Goal: Task Accomplishment & Management: Complete application form

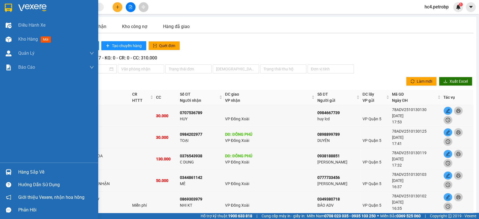
click at [25, 171] on div "Hàng sắp về" at bounding box center [56, 172] width 76 height 8
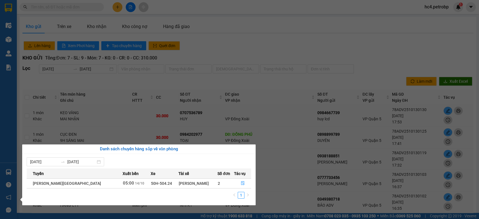
click at [378, 4] on section "Kết quả tìm kiếm ( 0 ) Bộ lọc Ngày tạo đơn gần nhất No Data hc4.petrobp 1 Điều …" at bounding box center [239, 109] width 479 height 219
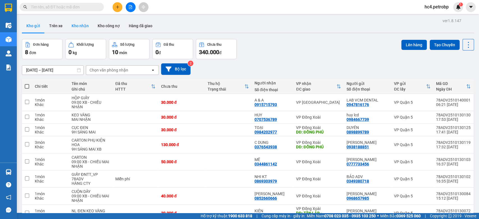
click at [81, 31] on button "Kho nhận" at bounding box center [80, 25] width 26 height 13
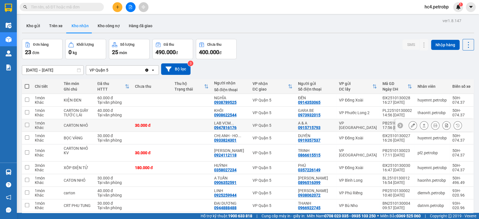
click at [198, 126] on td at bounding box center [192, 125] width 40 height 13
checkbox input "true"
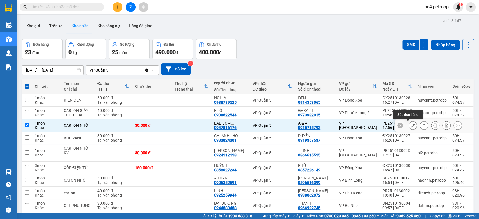
click at [409, 125] on button at bounding box center [413, 126] width 8 height 10
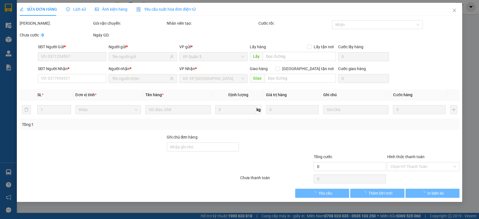
type input "0915715793"
type input "A & A"
type input "0947816176"
type input "LAB VCM DENTAL"
type input "30.000"
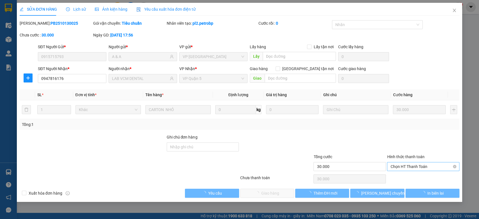
click at [424, 170] on span "Chọn HT Thanh Toán" at bounding box center [423, 166] width 66 height 8
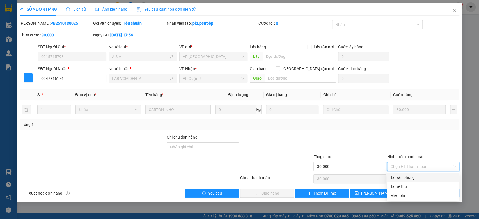
click at [423, 178] on div "Tại văn phòng" at bounding box center [423, 178] width 66 height 6
type input "0"
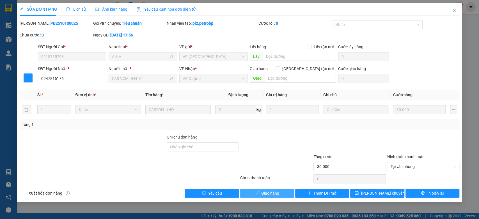
click at [261, 191] on span "Giao hàng" at bounding box center [270, 193] width 18 height 6
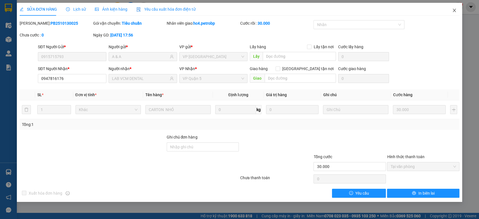
click at [452, 10] on icon "close" at bounding box center [454, 10] width 4 height 4
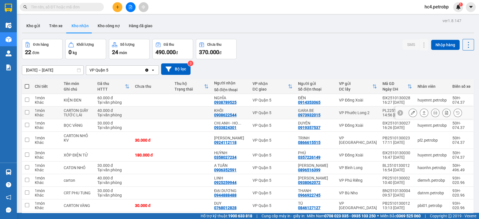
click at [222, 116] on div "0908622544" at bounding box center [225, 115] width 22 height 4
copy div "0908622544"
click at [228, 126] on div "0933824301" at bounding box center [225, 127] width 22 height 4
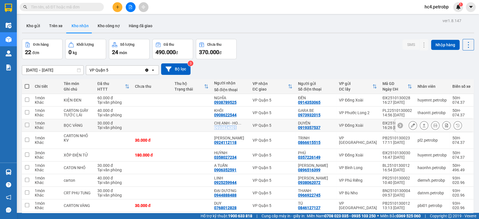
copy div "0933824301"
click at [222, 143] on div "0924112118" at bounding box center [225, 142] width 22 height 4
copy div "0924112118"
click at [228, 157] on div "0358027234" at bounding box center [225, 157] width 22 height 4
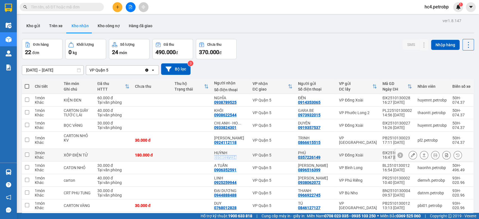
click at [228, 157] on div "0358027234" at bounding box center [225, 157] width 22 height 4
copy div "0358027234"
click at [38, 23] on button "Kho gửi" at bounding box center [33, 25] width 23 height 13
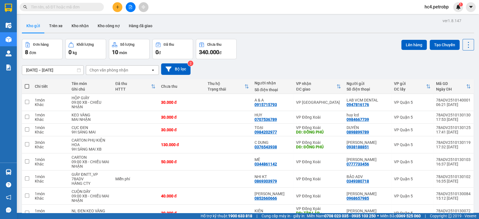
click at [302, 33] on div at bounding box center [248, 33] width 452 height 1
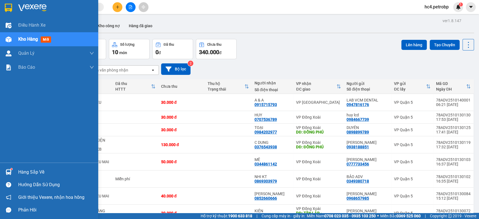
click at [37, 171] on div "Hàng sắp về" at bounding box center [56, 172] width 76 height 8
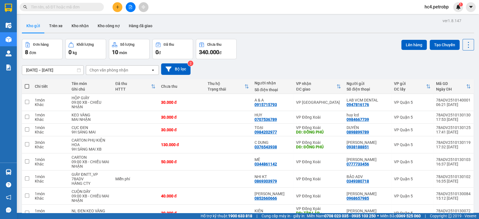
click at [277, 49] on section "Kết quả tìm kiếm ( 0 ) Bộ lọc Ngày tạo đơn gần nhất No Data hc4.petrobp 1 Điều …" at bounding box center [239, 109] width 479 height 219
click at [81, 24] on button "Kho nhận" at bounding box center [80, 25] width 26 height 13
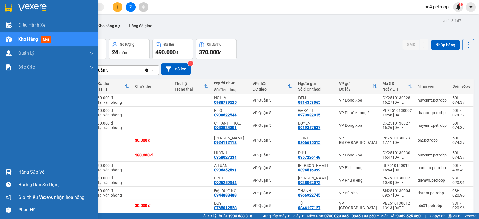
click at [27, 173] on div "Hàng sắp về" at bounding box center [56, 172] width 76 height 8
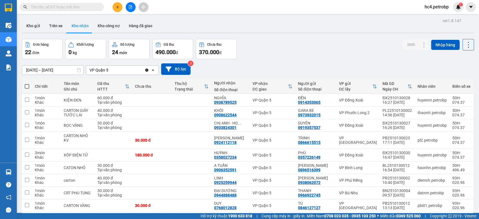
click at [302, 57] on section "Kết quả tìm kiếm ( 0 ) Bộ lọc Ngày tạo đơn gần nhất No Data hc4.petrobp 1 Điều …" at bounding box center [239, 109] width 479 height 219
click at [38, 24] on button "Kho gửi" at bounding box center [33, 25] width 23 height 13
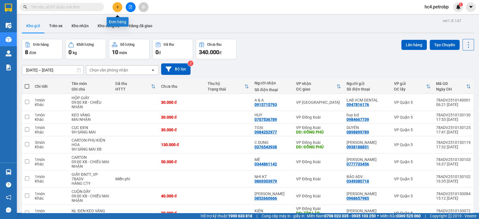
click at [116, 4] on button at bounding box center [118, 7] width 10 height 10
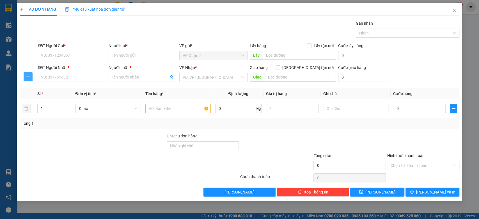
click at [28, 77] on icon "plus" at bounding box center [27, 77] width 3 height 0
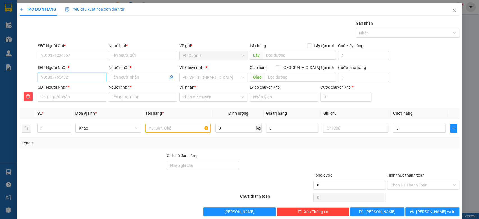
click at [61, 81] on input "SĐT Người Nhận *" at bounding box center [72, 77] width 68 height 9
type input "0"
type input "03"
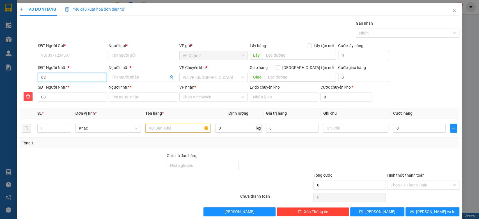
type input "036"
type input "0368"
type input "03680"
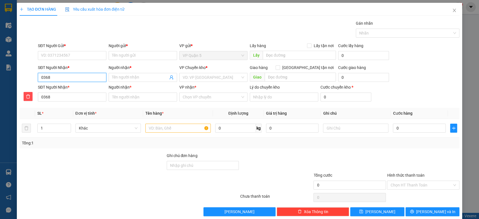
type input "03680"
type input "036807"
type input "0368071"
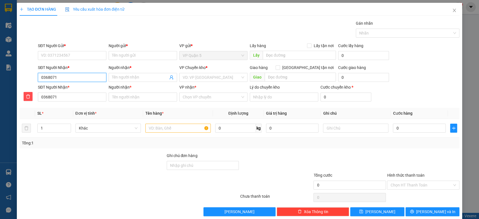
type input "03680713"
type input "036807137"
type input "0368071373"
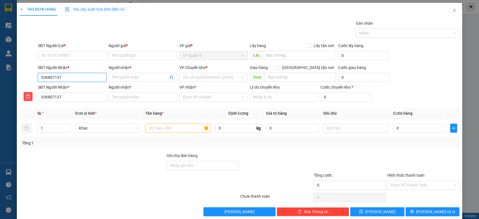
type input "0368071373"
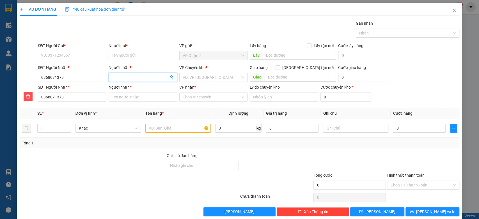
click at [130, 75] on input "Người nhận *" at bounding box center [140, 77] width 56 height 6
type input "P"
type input "PH"
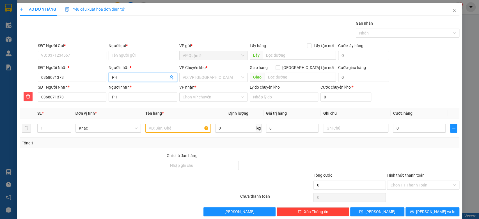
type input "PHU"
type input "PHÚ"
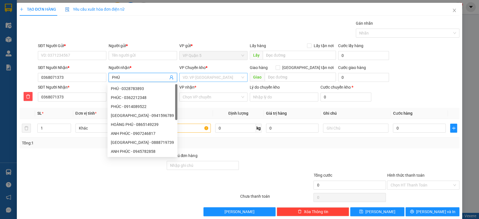
type input "PHÚ"
click at [194, 77] on input "search" at bounding box center [212, 77] width 58 height 8
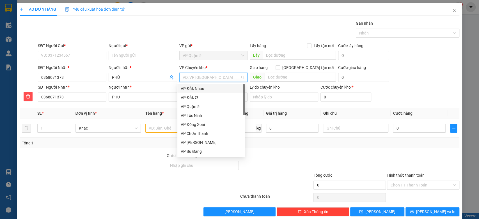
type input "D"
type input "Đ"
click at [208, 116] on div "VP Đức Liễu" at bounding box center [211, 116] width 61 height 6
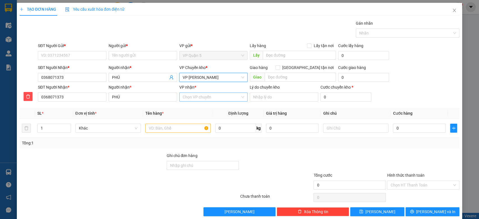
click at [203, 95] on input "VP nhận *" at bounding box center [212, 97] width 58 height 8
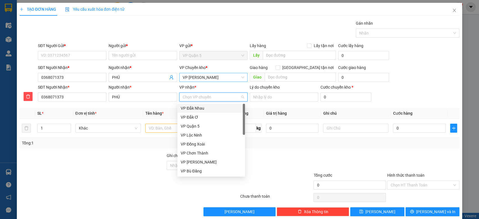
click at [215, 74] on span "VP Đức Liễu" at bounding box center [214, 77] width 62 height 8
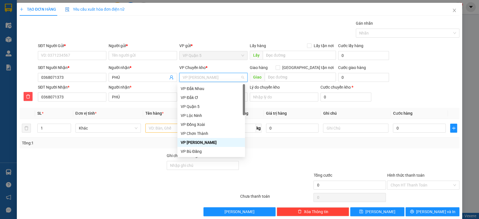
type input "D"
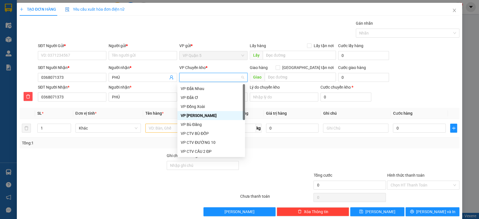
type input "Đ"
click at [204, 105] on div "VP Đồng Xoài" at bounding box center [211, 107] width 61 height 6
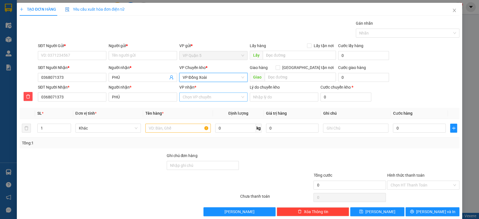
click at [206, 98] on input "VP nhận *" at bounding box center [212, 97] width 58 height 8
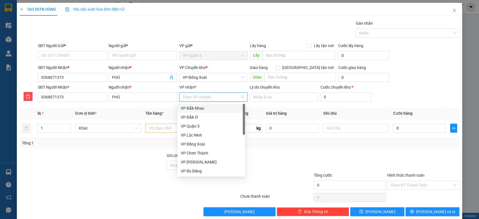
type input "D"
type input "Đ"
click at [204, 134] on div "VP Đức Liễu" at bounding box center [211, 135] width 61 height 6
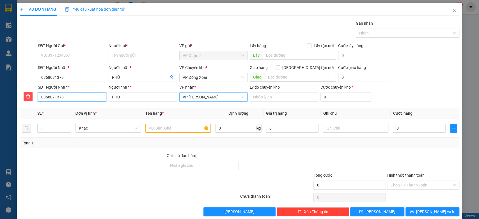
click at [65, 98] on input "0368071373" at bounding box center [72, 97] width 68 height 9
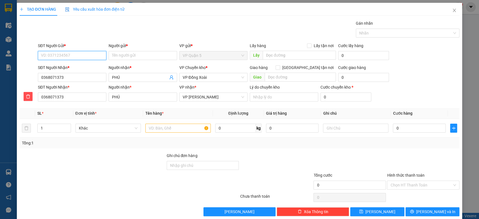
click at [61, 54] on input "SĐT Người Gửi *" at bounding box center [72, 55] width 68 height 9
click at [84, 66] on div "0977927979 - THINH" at bounding box center [71, 67] width 61 height 6
type input "0977927979"
type input "THINH"
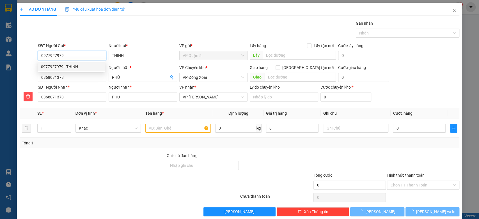
type input "30.000"
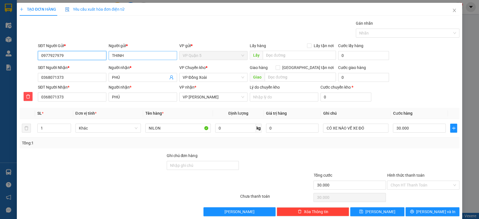
type input "0977927979"
click at [119, 55] on input "THINH" at bounding box center [143, 55] width 68 height 9
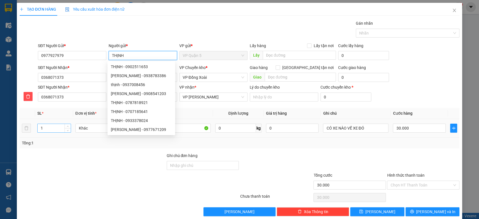
type input "THỊNH"
click at [43, 128] on input "1" at bounding box center [54, 128] width 33 height 8
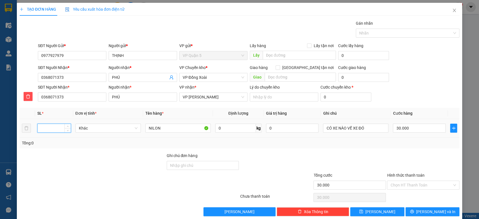
type input "1"
click at [115, 175] on div at bounding box center [92, 182] width 147 height 20
type input "0"
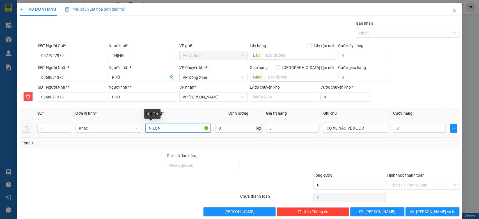
click at [153, 129] on input "NILON" at bounding box center [177, 128] width 65 height 9
type input "KIỆN CARTON"
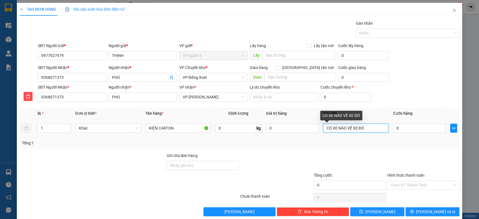
click at [354, 130] on input "CÓ XE NÀO VỀ XE ĐÓ" at bounding box center [355, 128] width 65 height 9
type input "09:00 XB - CHIỀU NHẬN"
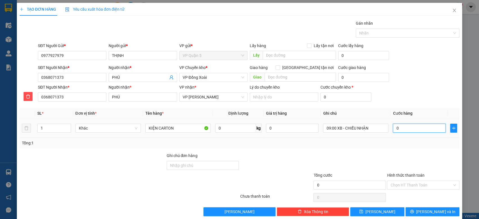
click at [418, 125] on input "0" at bounding box center [419, 128] width 53 height 9
type input "0"
type input "3"
type input "03"
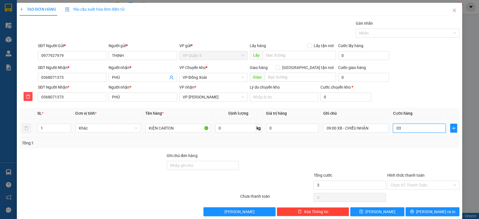
type input "30"
type input "030"
type input "30.000"
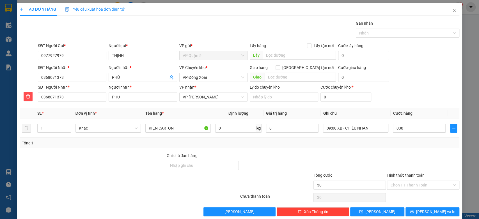
type input "30.000"
click at [407, 87] on div "SĐT Người Nhận * 0368071373 Người nhận * PHÚ VP nhận * VP Đức Liễu Lý do chuyển…" at bounding box center [249, 94] width 424 height 20
click at [432, 187] on input "Hình thức thanh toán" at bounding box center [421, 185] width 62 height 8
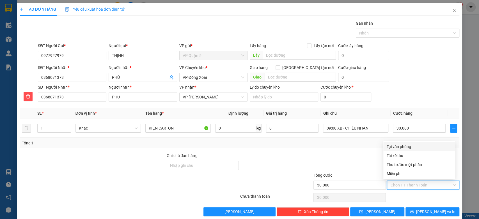
click at [408, 147] on div "Tại văn phòng" at bounding box center [419, 147] width 65 height 6
type input "0"
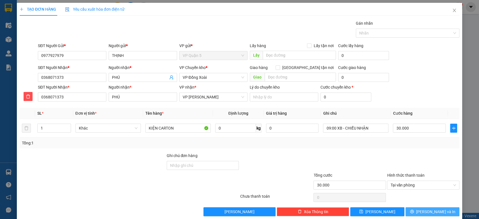
click at [435, 209] on span "Lưu và In" at bounding box center [435, 212] width 39 height 6
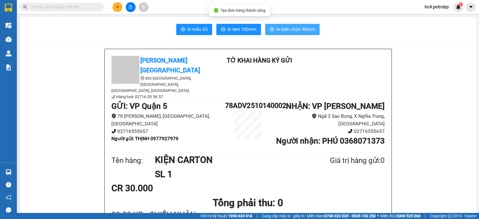
click at [290, 29] on span "In biên nhận 80mm" at bounding box center [295, 29] width 39 height 7
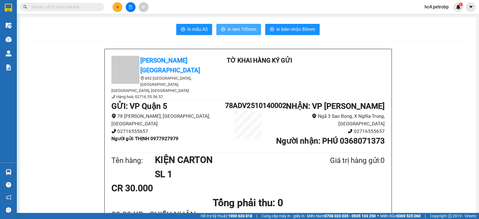
click at [236, 28] on span "In tem 100mm" at bounding box center [242, 29] width 29 height 7
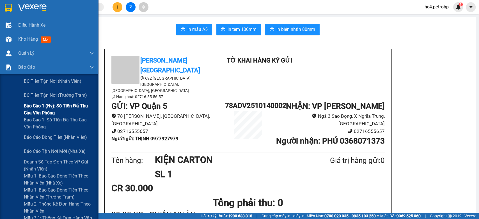
click at [60, 112] on span "Báo cáo 1 (nv): Số tiền đã thu của văn phòng" at bounding box center [59, 109] width 70 height 14
